Goal: Task Accomplishment & Management: Use online tool/utility

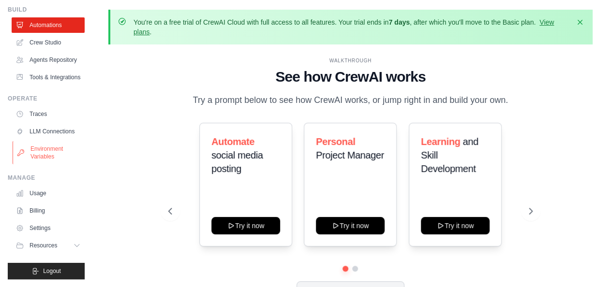
scroll to position [58, 0]
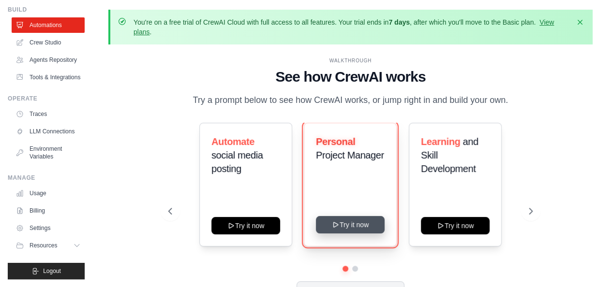
click at [356, 226] on button "Try it now" at bounding box center [350, 224] width 69 height 17
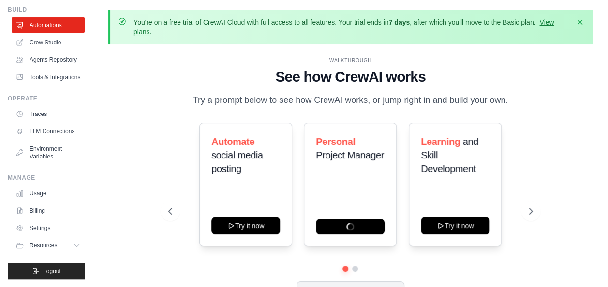
scroll to position [0, 0]
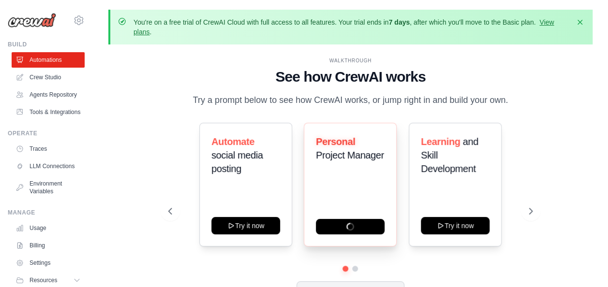
click at [347, 188] on div "Personal Project Manager" at bounding box center [350, 185] width 93 height 124
click at [530, 210] on icon at bounding box center [532, 212] width 10 height 10
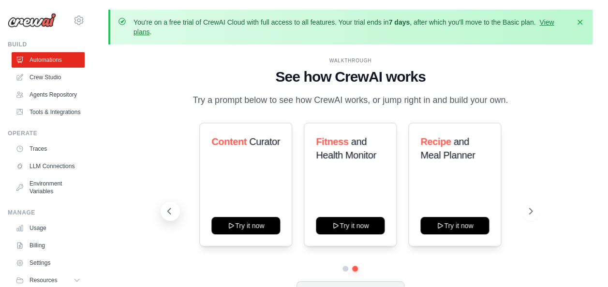
click at [171, 211] on icon at bounding box center [170, 212] width 10 height 10
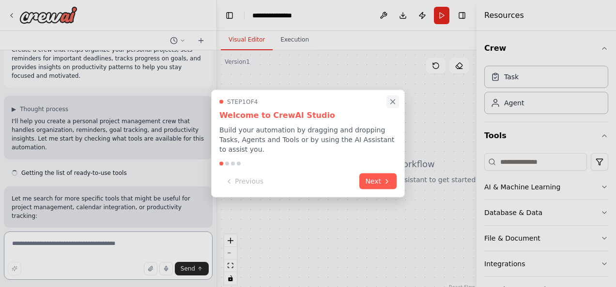
scroll to position [21, 0]
click at [396, 103] on icon "Close walkthrough" at bounding box center [392, 102] width 9 height 9
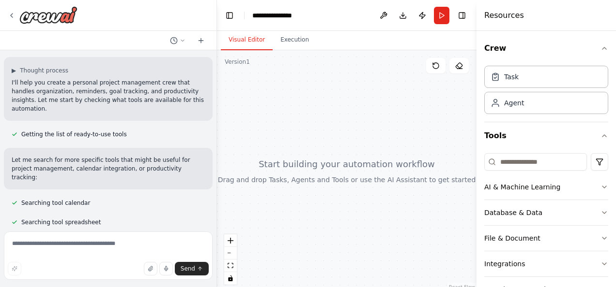
scroll to position [60, 0]
click at [505, 107] on div "Agent" at bounding box center [546, 102] width 124 height 22
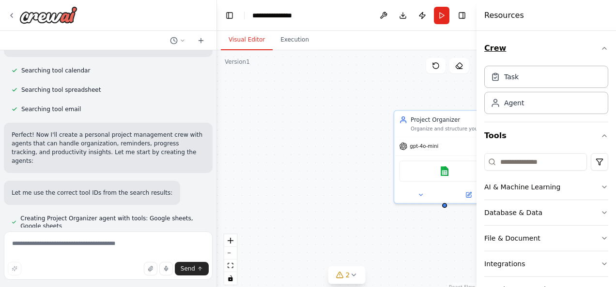
scroll to position [195, 0]
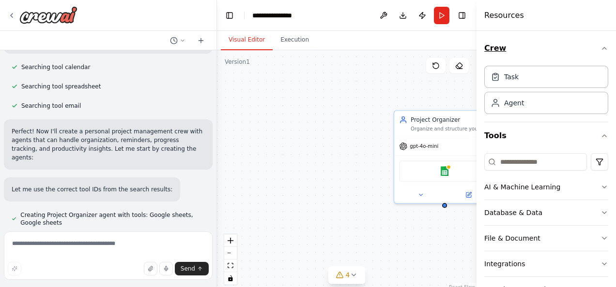
click at [600, 47] on icon "button" at bounding box center [604, 49] width 8 height 8
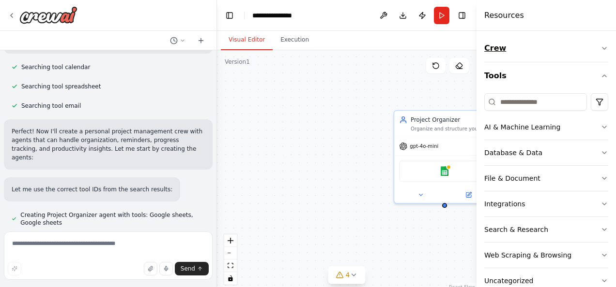
click at [600, 47] on icon "button" at bounding box center [604, 49] width 8 height 8
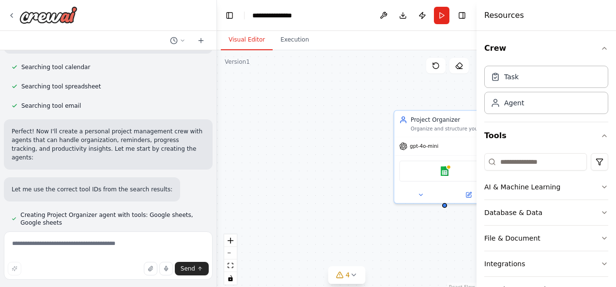
scroll to position [214, 0]
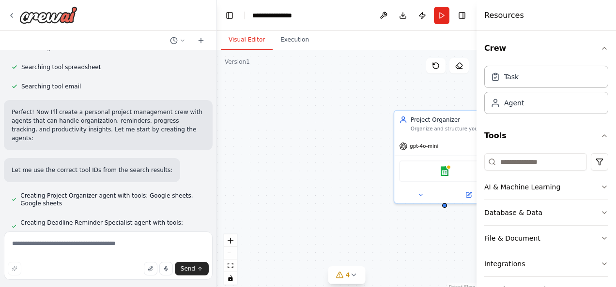
click at [412, 96] on div "Project Organizer Organize and structure your personal projects by creating com…" at bounding box center [346, 171] width 259 height 242
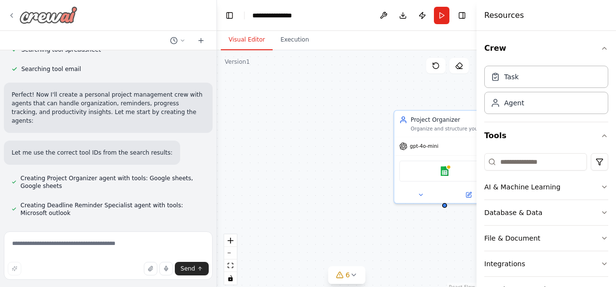
scroll to position [234, 0]
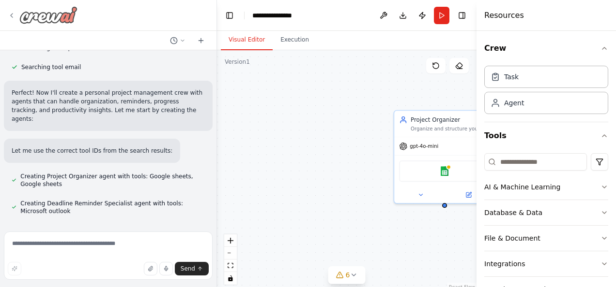
click at [11, 15] on icon at bounding box center [12, 16] width 2 height 4
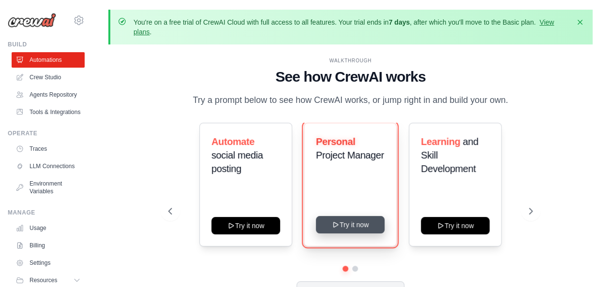
click at [336, 226] on icon at bounding box center [336, 225] width 8 height 8
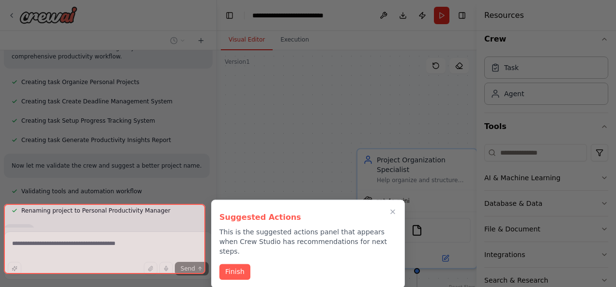
scroll to position [558, 0]
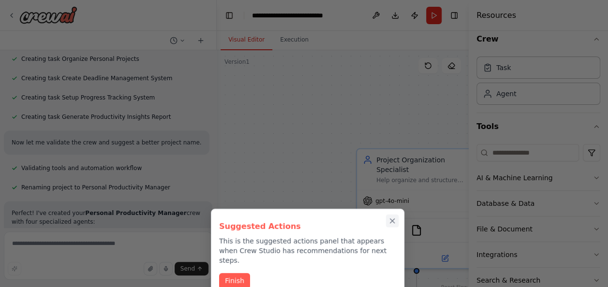
click at [391, 218] on icon "Close walkthrough" at bounding box center [392, 221] width 9 height 9
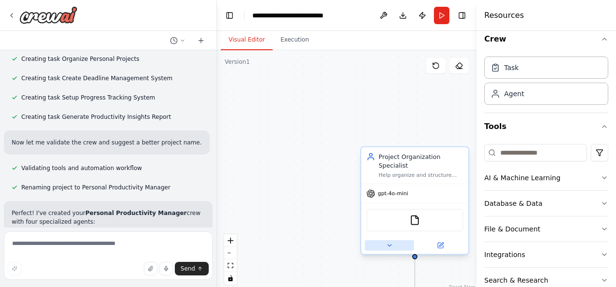
click at [388, 242] on icon at bounding box center [389, 245] width 7 height 7
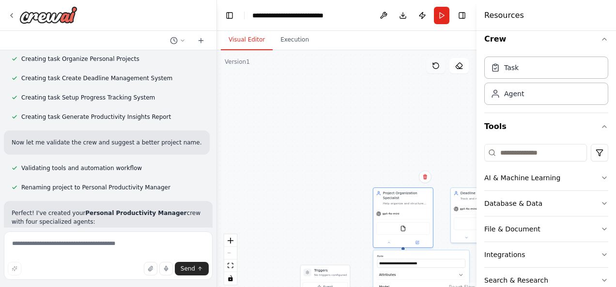
click at [437, 65] on icon at bounding box center [436, 66] width 8 height 8
click at [227, 241] on button "zoom in" at bounding box center [230, 241] width 13 height 13
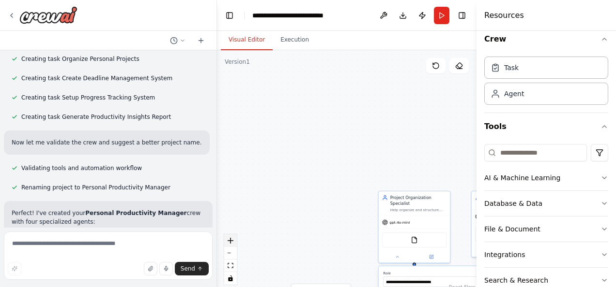
click at [227, 241] on button "zoom in" at bounding box center [230, 241] width 13 height 13
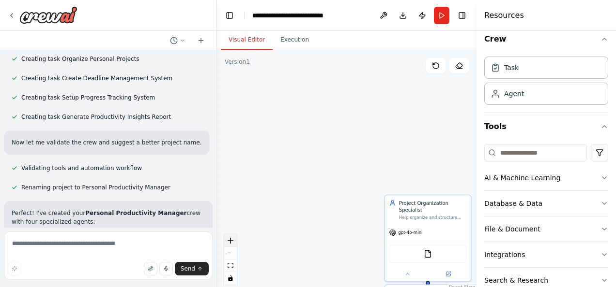
click at [227, 241] on button "zoom in" at bounding box center [230, 241] width 13 height 13
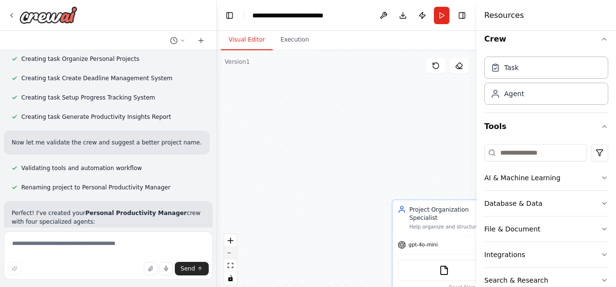
click at [227, 255] on button "zoom out" at bounding box center [230, 253] width 13 height 13
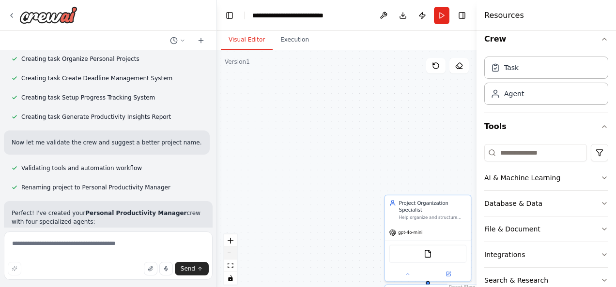
click at [227, 255] on button "zoom out" at bounding box center [230, 253] width 13 height 13
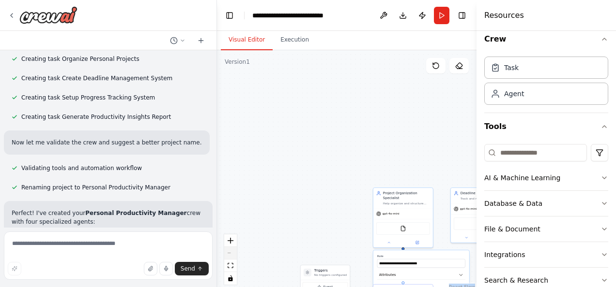
click at [227, 255] on div "React Flow controls" at bounding box center [230, 260] width 13 height 50
click at [231, 252] on div "React Flow controls" at bounding box center [230, 260] width 13 height 50
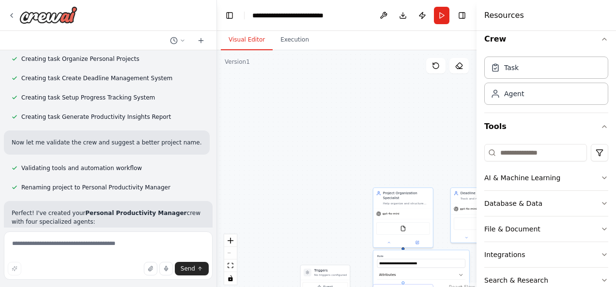
click at [231, 252] on div "React Flow controls" at bounding box center [230, 260] width 13 height 50
click at [230, 238] on icon "zoom in" at bounding box center [230, 241] width 6 height 6
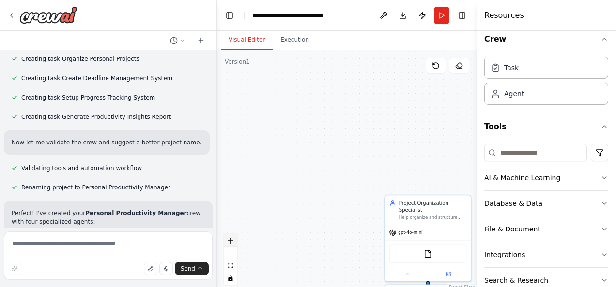
click at [230, 238] on icon "zoom in" at bounding box center [230, 241] width 6 height 6
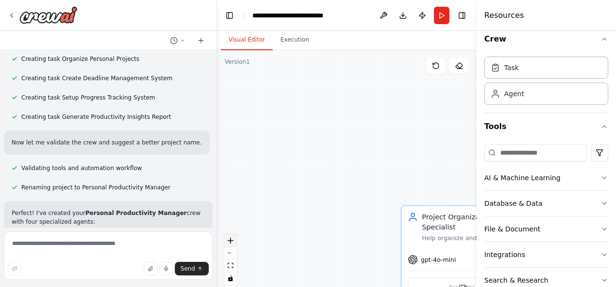
click at [230, 238] on icon "zoom in" at bounding box center [230, 241] width 6 height 6
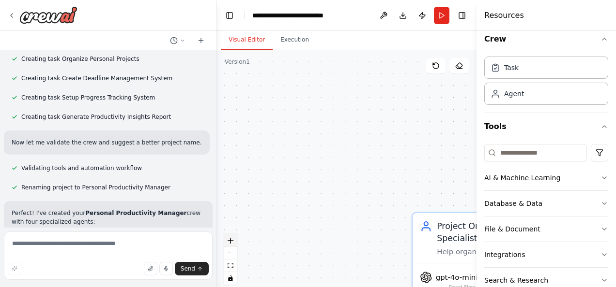
click at [230, 238] on icon "zoom in" at bounding box center [230, 241] width 6 height 6
click at [231, 251] on button "zoom out" at bounding box center [230, 253] width 13 height 13
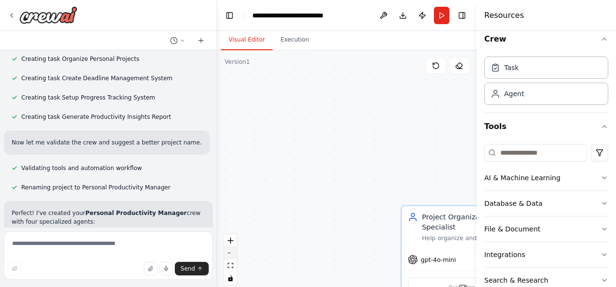
click at [231, 251] on button "zoom out" at bounding box center [230, 253] width 13 height 13
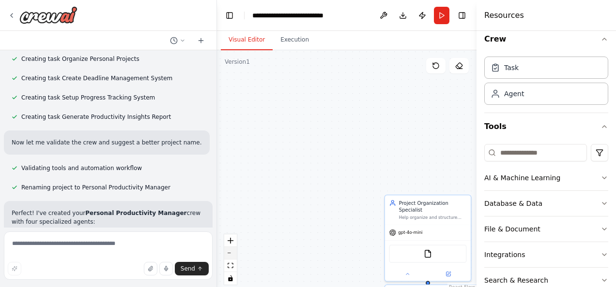
click at [231, 251] on button "zoom out" at bounding box center [230, 253] width 13 height 13
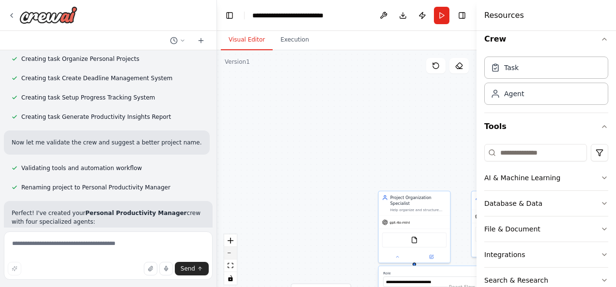
click at [231, 251] on button "zoom out" at bounding box center [230, 253] width 13 height 13
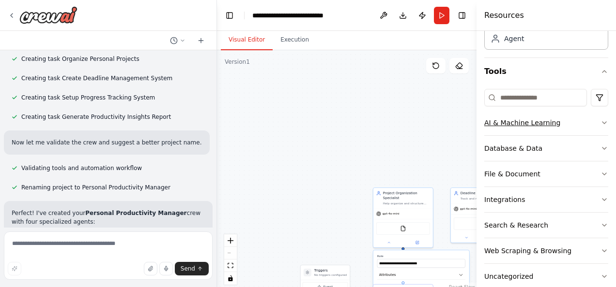
scroll to position [80, 0]
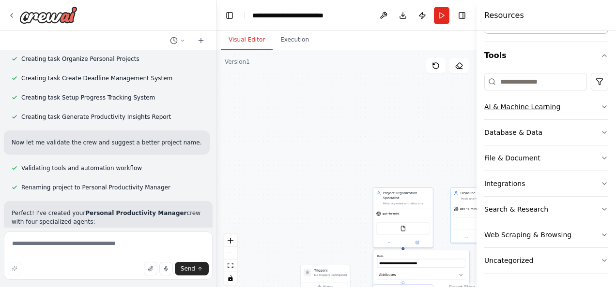
click at [495, 109] on div "AI & Machine Learning" at bounding box center [522, 107] width 76 height 10
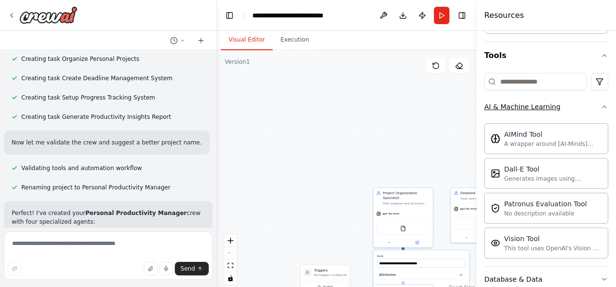
click at [600, 108] on icon "button" at bounding box center [604, 107] width 8 height 8
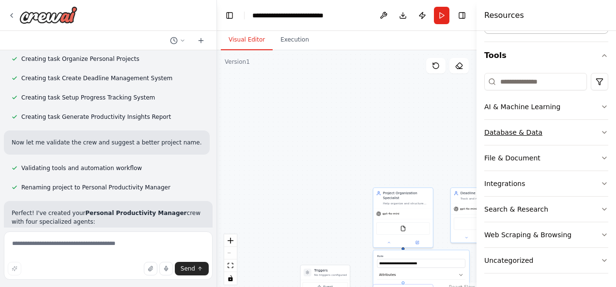
click at [600, 131] on icon "button" at bounding box center [604, 133] width 8 height 8
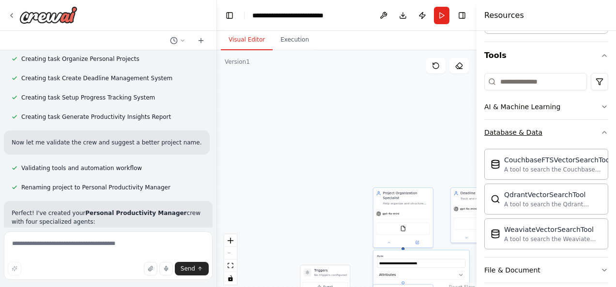
click at [600, 131] on icon "button" at bounding box center [604, 133] width 8 height 8
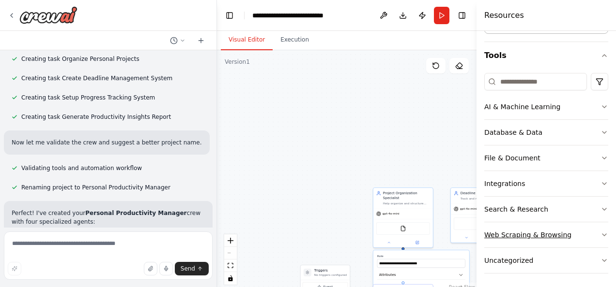
scroll to position [0, 0]
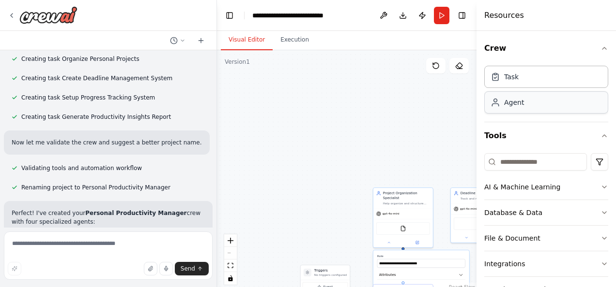
click at [525, 107] on div "Agent" at bounding box center [546, 102] width 124 height 22
click at [504, 108] on div "Agent" at bounding box center [546, 102] width 124 height 22
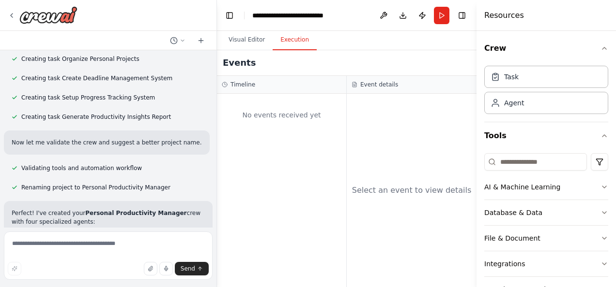
click at [296, 38] on button "Execution" at bounding box center [294, 40] width 44 height 20
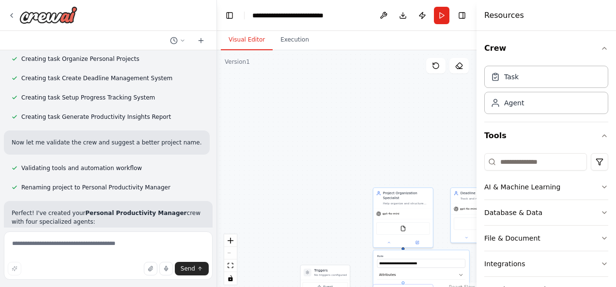
click at [231, 38] on button "Visual Editor" at bounding box center [247, 40] width 52 height 20
click at [528, 107] on div "Agent" at bounding box center [546, 102] width 124 height 22
click at [556, 83] on div "Task" at bounding box center [546, 76] width 124 height 22
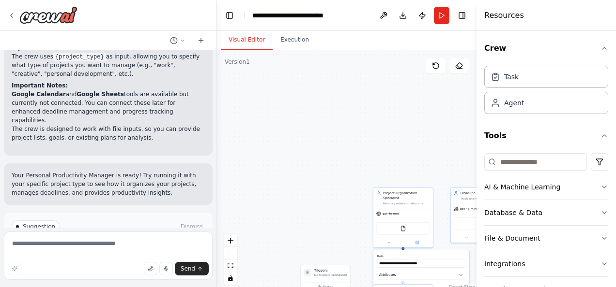
scroll to position [921, 0]
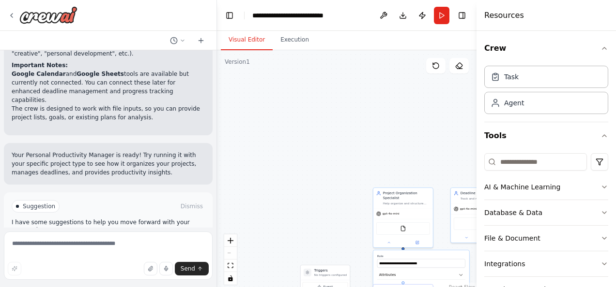
click at [97, 244] on span "Run Automation" at bounding box center [112, 248] width 47 height 8
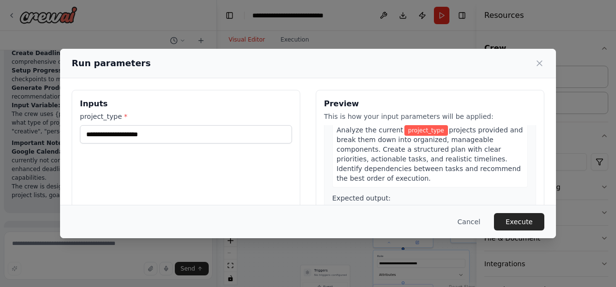
scroll to position [42, 0]
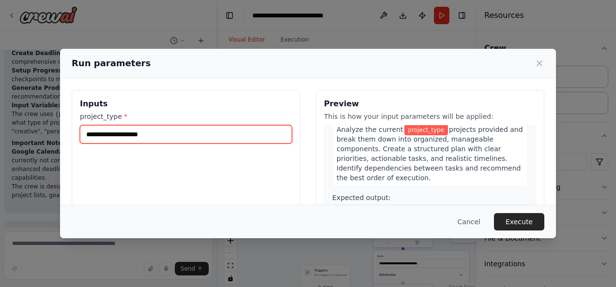
click at [99, 136] on input "project_type *" at bounding box center [186, 134] width 212 height 18
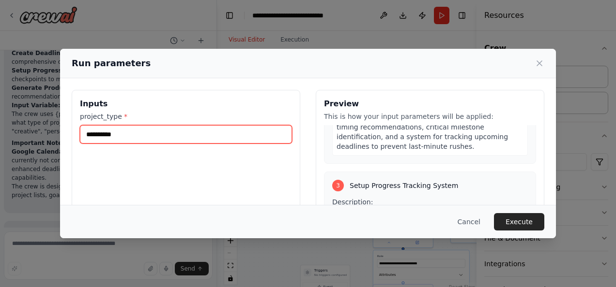
scroll to position [347, 0]
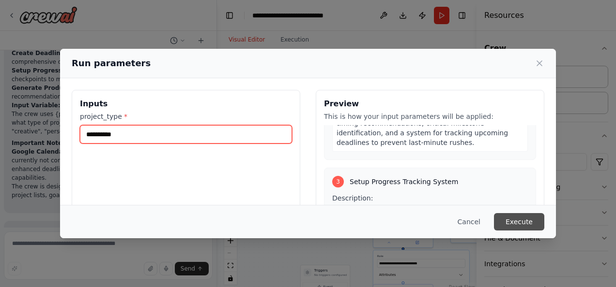
type input "**********"
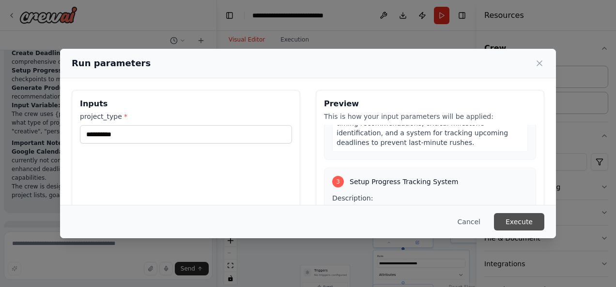
click at [526, 226] on button "Execute" at bounding box center [519, 221] width 50 height 17
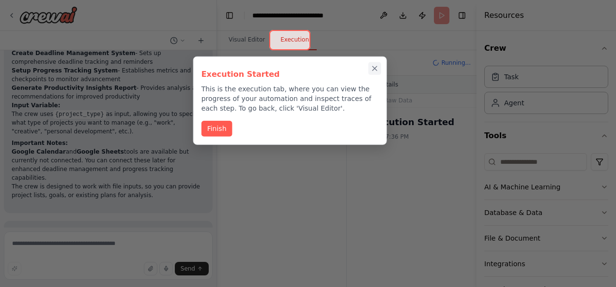
click at [374, 63] on button "Close walkthrough" at bounding box center [374, 68] width 13 height 13
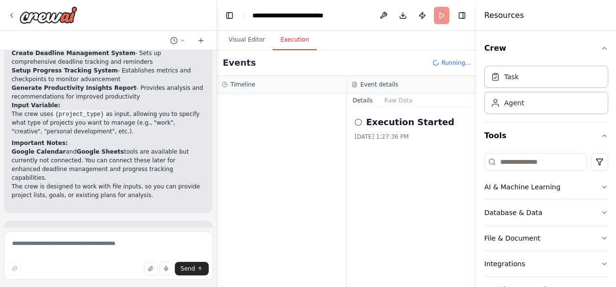
click at [379, 132] on div "Execution Started 10/4/2025, 1:27:36 PM" at bounding box center [411, 128] width 114 height 25
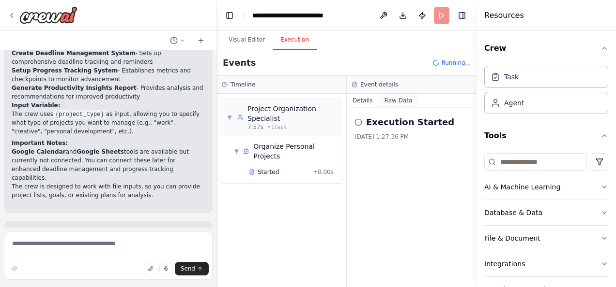
click at [397, 98] on button "Raw Data" at bounding box center [398, 101] width 40 height 14
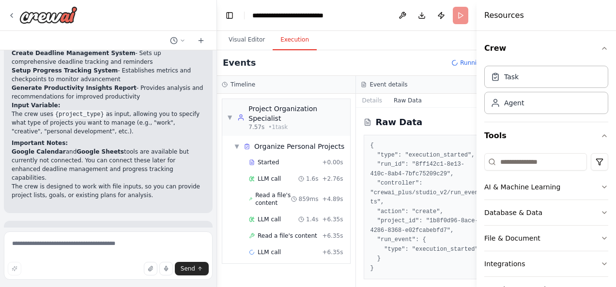
click at [241, 90] on div "Timeline" at bounding box center [286, 85] width 138 height 18
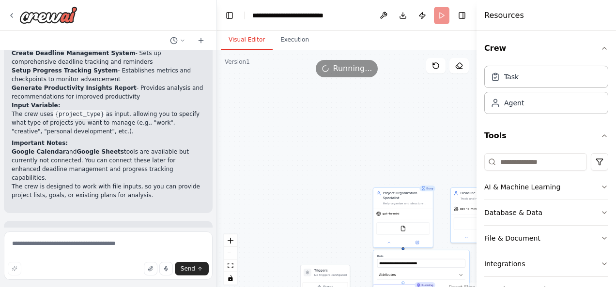
click at [239, 41] on button "Visual Editor" at bounding box center [247, 40] width 52 height 20
